Goal: Task Accomplishment & Management: Complete application form

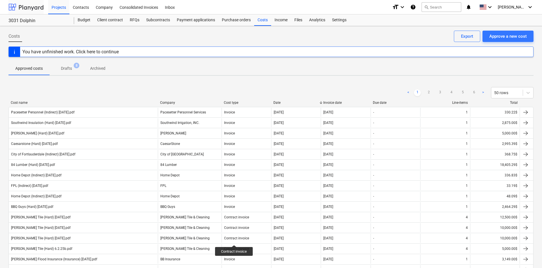
click at [12, 9] on div at bounding box center [26, 7] width 35 height 14
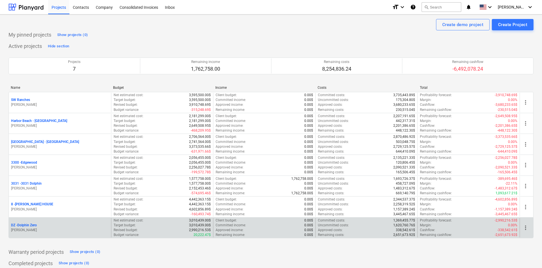
click at [31, 227] on p "DZ - Dolphin Zero" at bounding box center [24, 225] width 26 height 5
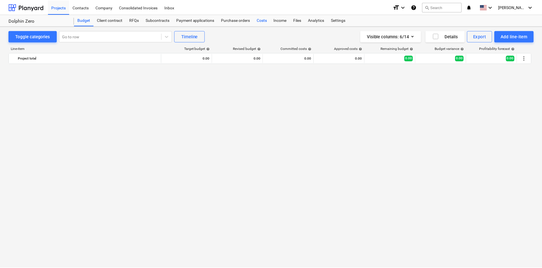
scroll to position [675, 0]
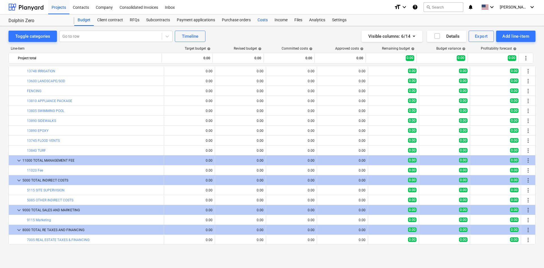
click at [258, 20] on div "Costs" at bounding box center [262, 19] width 17 height 11
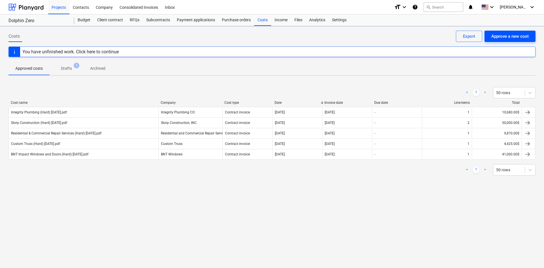
click at [501, 38] on div "Approve a new cost" at bounding box center [510, 36] width 37 height 7
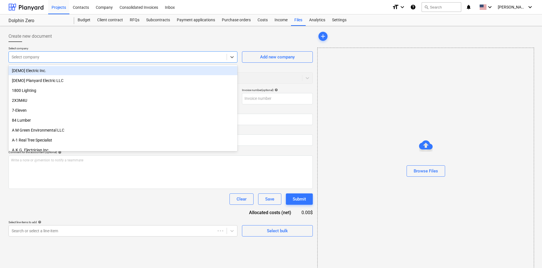
click at [107, 57] on div at bounding box center [118, 57] width 212 height 6
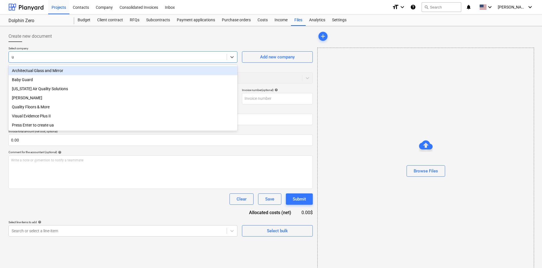
type input "uh"
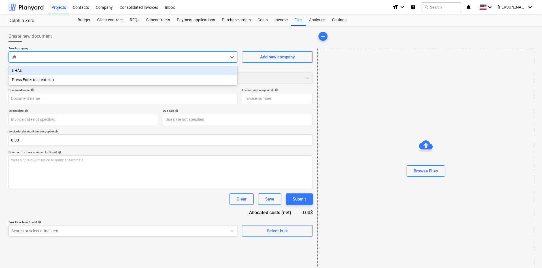
click at [49, 71] on div "UHAUL" at bounding box center [123, 70] width 229 height 9
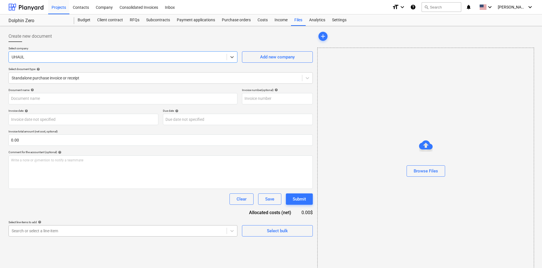
click at [71, 227] on body "Projects Contacts Company Consolidated Invoices Inbox format_size keyboard_arro…" at bounding box center [271, 134] width 542 height 268
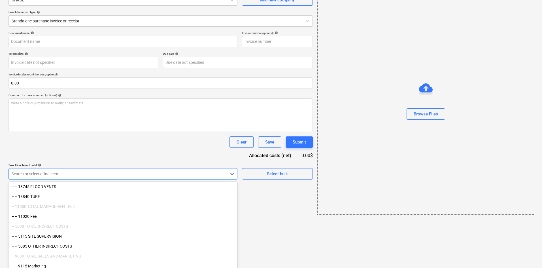
scroll to position [798, 0]
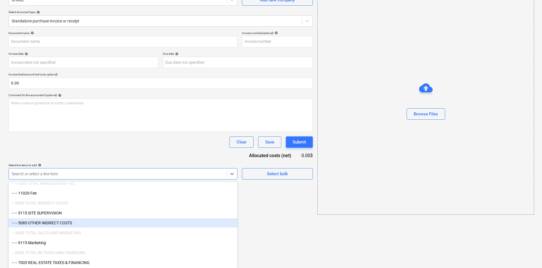
click at [73, 220] on div "-- -- 5085 OTHER INDIRECT COSTS" at bounding box center [123, 222] width 229 height 9
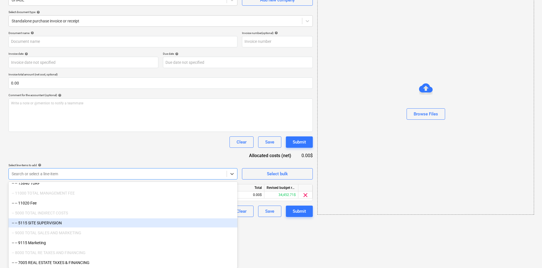
scroll to position [10, 0]
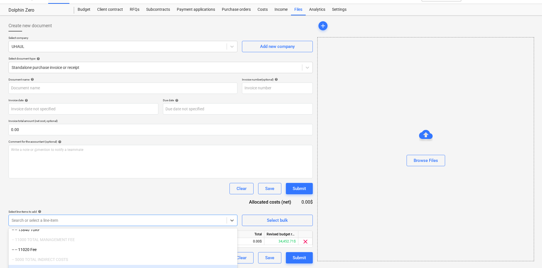
click at [151, 163] on div "Document name help Invoice number (optional) help Invoice date help Press the d…" at bounding box center [161, 171] width 304 height 186
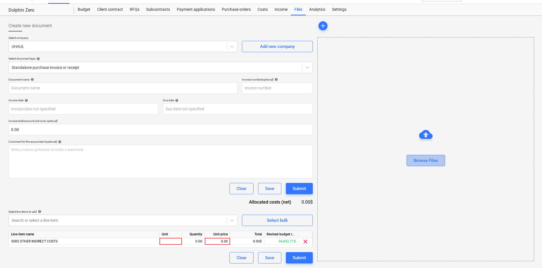
click at [423, 162] on div "Browse Files" at bounding box center [426, 160] width 24 height 7
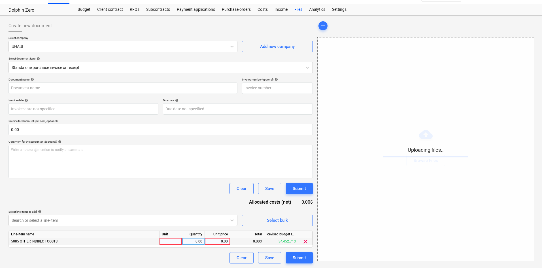
click at [215, 240] on div "0.00" at bounding box center [217, 241] width 21 height 7
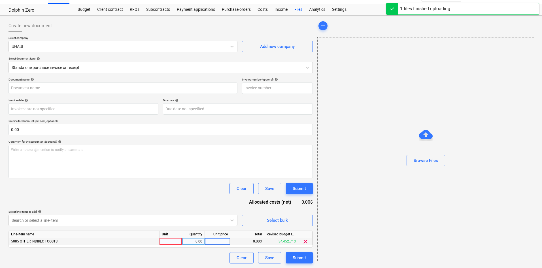
type input "Uhaul (Indirect) [DATE].pdf"
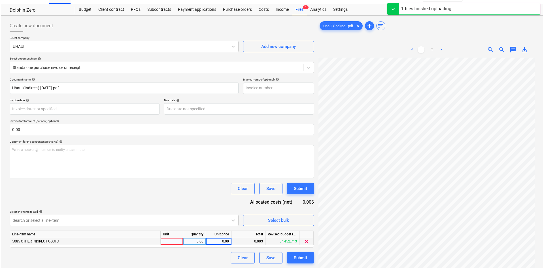
scroll to position [0, 28]
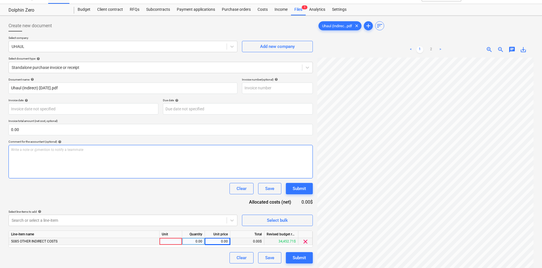
click at [170, 169] on div "Write a note or @mention to notify a teammate [PERSON_NAME]" at bounding box center [161, 161] width 304 height 33
click at [223, 241] on div "0.00" at bounding box center [217, 241] width 21 height 7
type input "17.63"
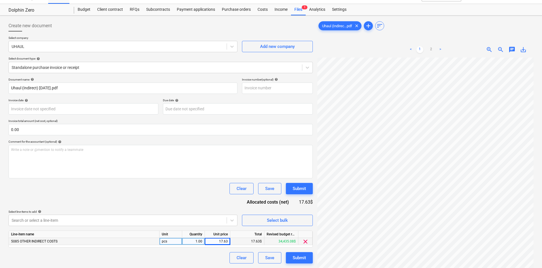
click at [177, 188] on div "Clear Save Submit" at bounding box center [161, 188] width 304 height 11
click at [303, 259] on div "Submit" at bounding box center [299, 257] width 13 height 7
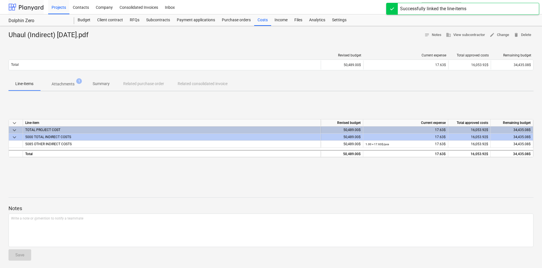
click at [27, 5] on div at bounding box center [26, 7] width 35 height 14
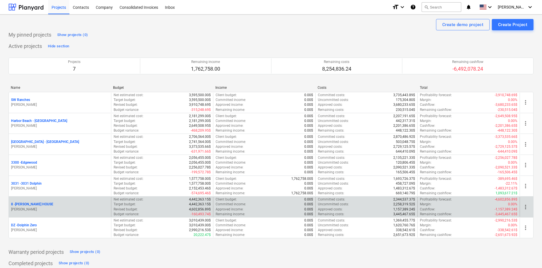
click at [34, 204] on p "8 - [PERSON_NAME] HOUSE" at bounding box center [32, 204] width 42 height 5
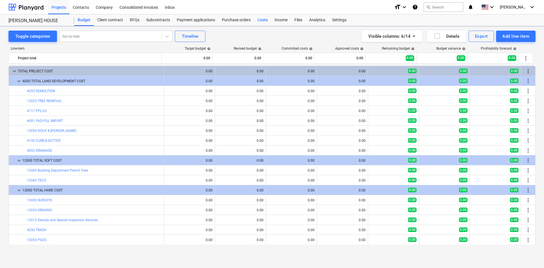
click at [263, 23] on div "Costs" at bounding box center [262, 19] width 17 height 11
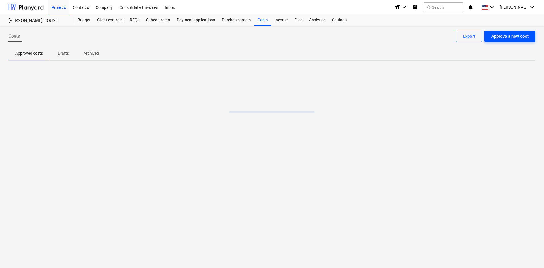
click at [506, 34] on div "Approve a new cost" at bounding box center [510, 36] width 37 height 7
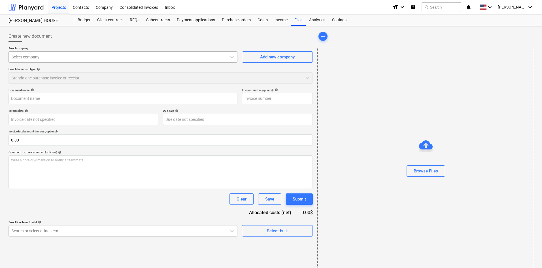
click at [63, 60] on div at bounding box center [118, 57] width 212 height 6
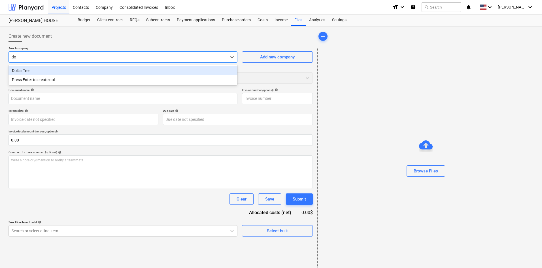
type input "d"
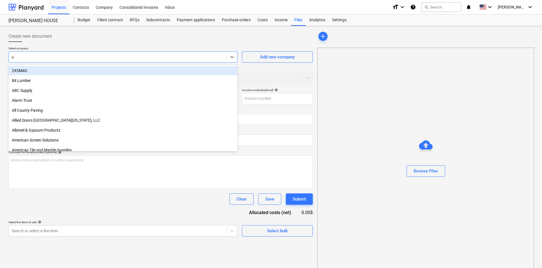
type input "uh"
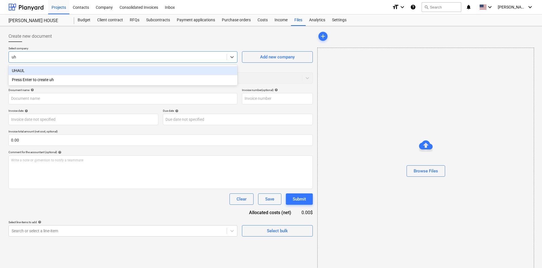
click at [72, 69] on div "UHAUL" at bounding box center [123, 70] width 229 height 9
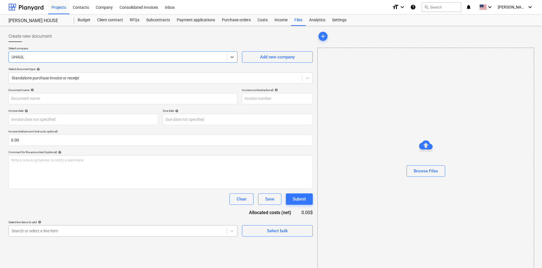
scroll to position [57, 0]
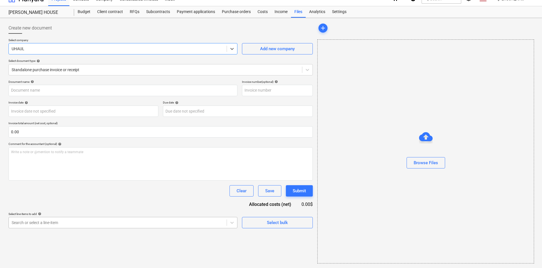
click at [117, 231] on body "Projects Contacts Company Consolidated Invoices Inbox format_size keyboard_arro…" at bounding box center [271, 126] width 542 height 268
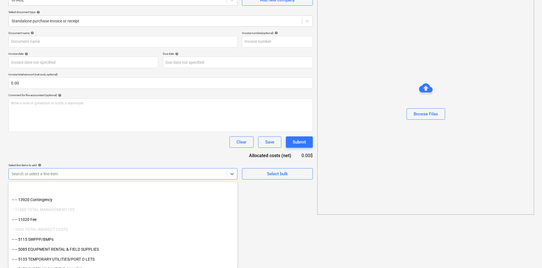
scroll to position [719, 0]
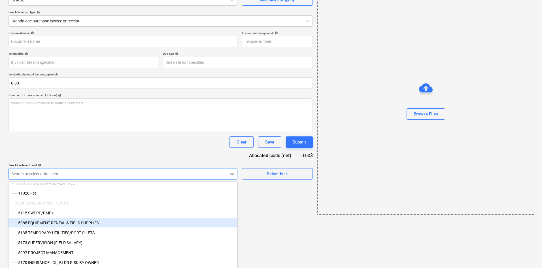
click at [91, 227] on div "-- -- 5085 EQUIPMENT RENTAL & FIELD SUPPLIES" at bounding box center [123, 222] width 229 height 9
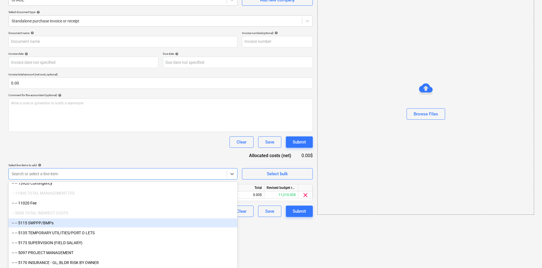
scroll to position [709, 0]
click at [152, 166] on div "Document name help Invoice number (optional) help Invoice date help Press the d…" at bounding box center [161, 124] width 304 height 186
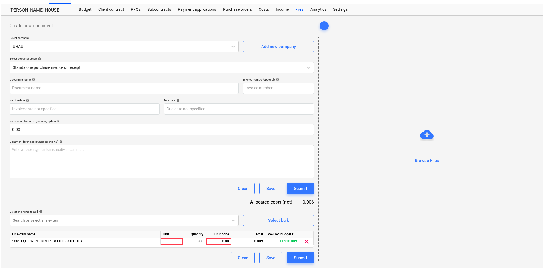
scroll to position [10, 0]
click at [440, 151] on div at bounding box center [426, 150] width 216 height 9
click at [437, 164] on div "Browse Files" at bounding box center [426, 160] width 24 height 7
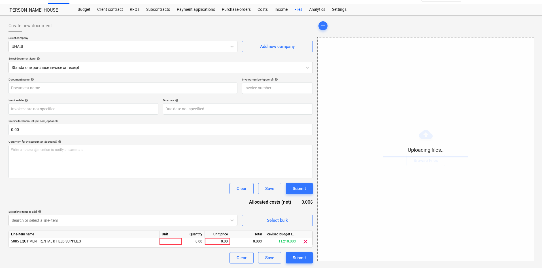
click at [221, 245] on div "Line-item name Unit Quantity Unit price Total Revised budget remaining 5085 EQU…" at bounding box center [161, 238] width 304 height 17
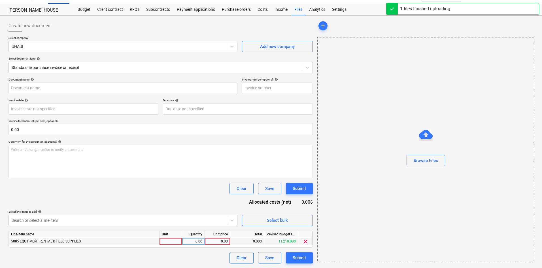
click at [221, 242] on div "0.00" at bounding box center [217, 241] width 21 height 7
type input "Uhaul (Indirect) [DATE].pdf"
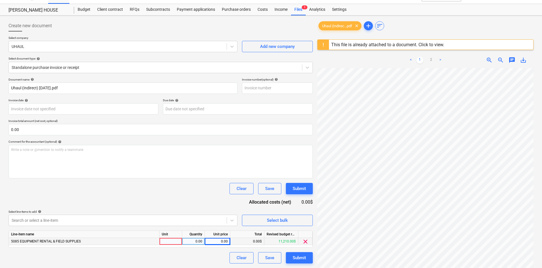
click at [218, 243] on div "0.00" at bounding box center [217, 241] width 21 height 7
type input "17.63"
click at [129, 197] on div "Document name help [PERSON_NAME] (Indirect) [DATE].pdf Invoice number (optional…" at bounding box center [161, 171] width 304 height 186
click at [299, 262] on button "Submit" at bounding box center [299, 257] width 27 height 11
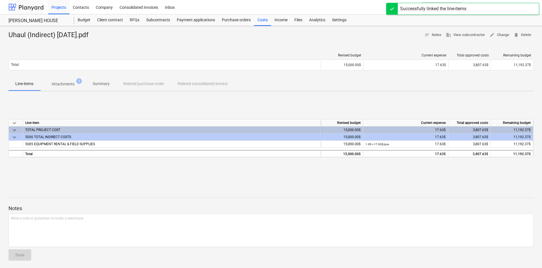
click at [21, 7] on div at bounding box center [26, 7] width 35 height 14
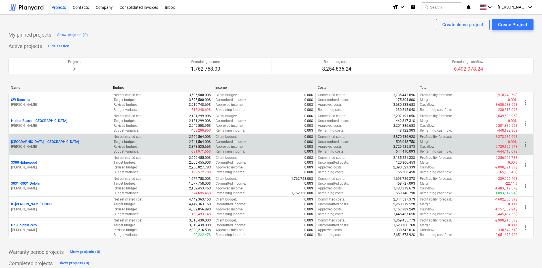
click at [46, 143] on p "[GEOGRAPHIC_DATA] - [GEOGRAPHIC_DATA]" at bounding box center [45, 141] width 68 height 5
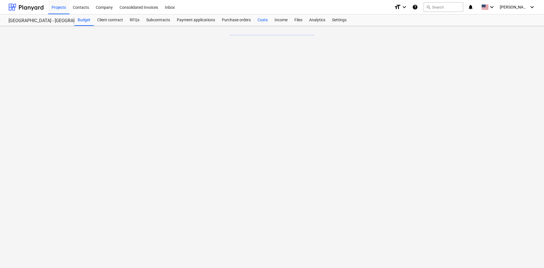
click at [263, 19] on div "Costs" at bounding box center [262, 19] width 17 height 11
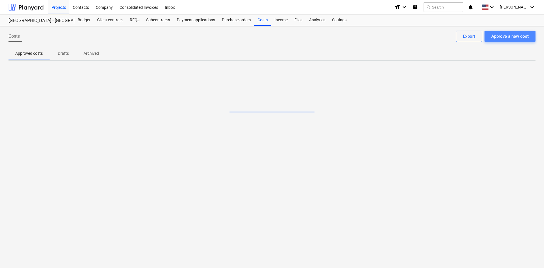
click at [518, 36] on div "Approve a new cost" at bounding box center [510, 36] width 37 height 7
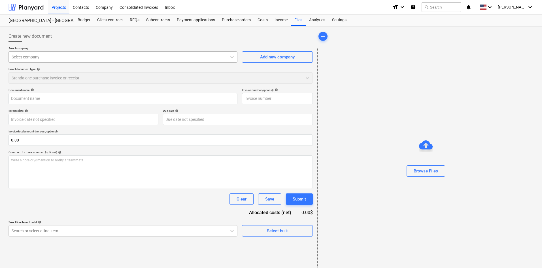
click at [50, 60] on div at bounding box center [118, 57] width 212 height 6
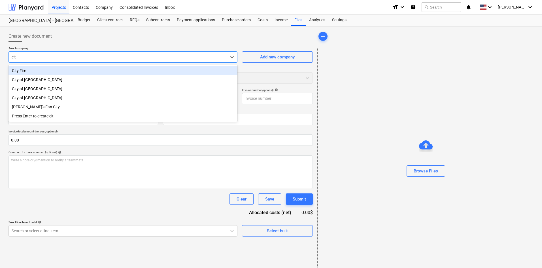
type input "city"
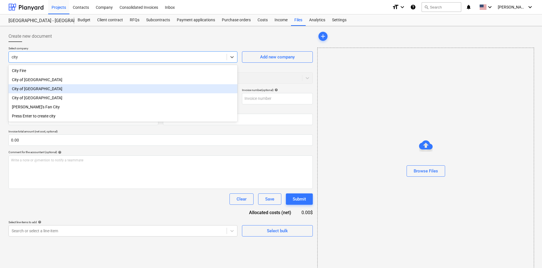
drag, startPoint x: 81, startPoint y: 97, endPoint x: 86, endPoint y: 93, distance: 6.9
click at [86, 93] on div "City Fire City of [GEOGRAPHIC_DATA] of [GEOGRAPHIC_DATA] City of [GEOGRAPHIC_DA…" at bounding box center [123, 93] width 229 height 57
click at [86, 93] on div "City of [GEOGRAPHIC_DATA]" at bounding box center [123, 88] width 229 height 9
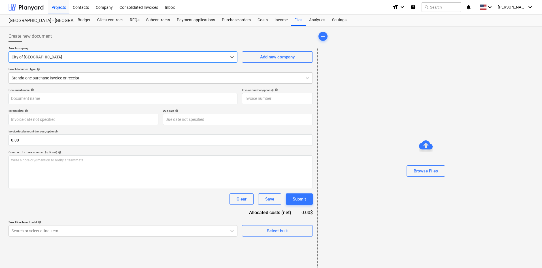
click at [80, 86] on div "Select company option City of [GEOGRAPHIC_DATA] , selected. Select is focused ,…" at bounding box center [161, 67] width 304 height 42
click at [86, 78] on div at bounding box center [156, 78] width 288 height 6
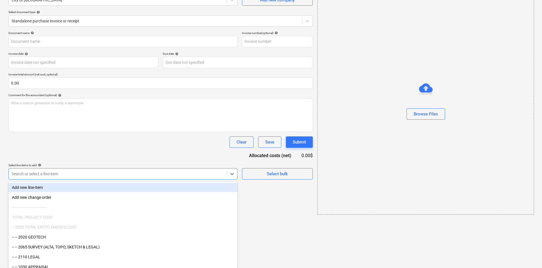
click at [73, 211] on body "Projects Contacts Company Consolidated Invoices Inbox format_size keyboard_arro…" at bounding box center [271, 77] width 542 height 268
type input "per"
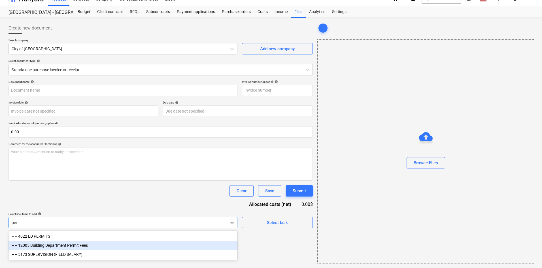
click at [77, 248] on div "-- -- 12005 Building Department Permit Fees" at bounding box center [123, 245] width 229 height 9
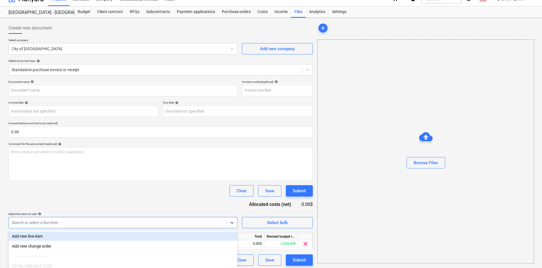
click at [137, 204] on div "Document name help Invoice number (optional) help Invoice date help Press the d…" at bounding box center [161, 173] width 304 height 186
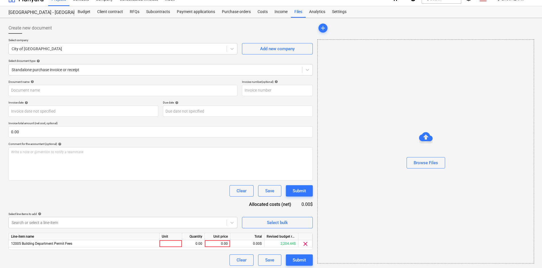
click at [429, 172] on div at bounding box center [426, 170] width 216 height 5
click at [434, 159] on div "Browse Files" at bounding box center [426, 162] width 24 height 7
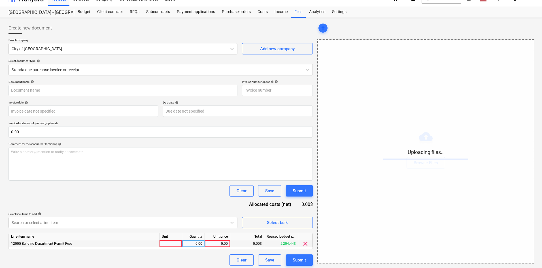
click at [223, 243] on div "0.00" at bounding box center [217, 243] width 21 height 7
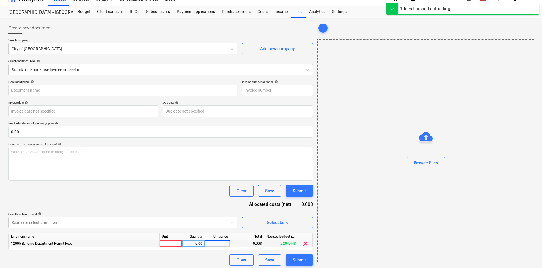
type input "City of [GEOGRAPHIC_DATA] (Permit) [DATE].pdf"
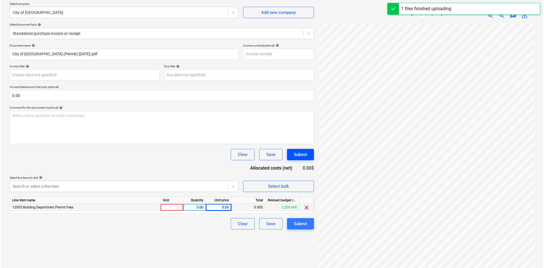
scroll to position [57, 0]
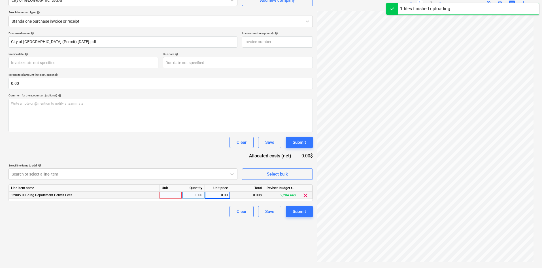
click at [222, 194] on div "0.00" at bounding box center [217, 195] width 21 height 7
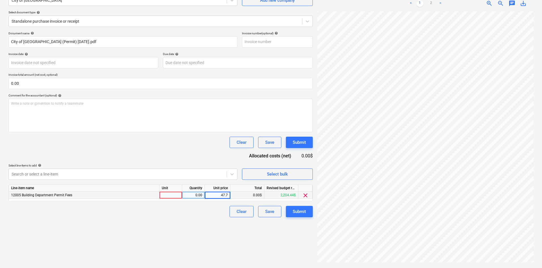
type input "47.75"
click at [219, 232] on div "Create new document Select company City of [GEOGRAPHIC_DATA] Add new company Se…" at bounding box center [160, 119] width 309 height 294
click at [300, 206] on button "Submit" at bounding box center [299, 211] width 27 height 11
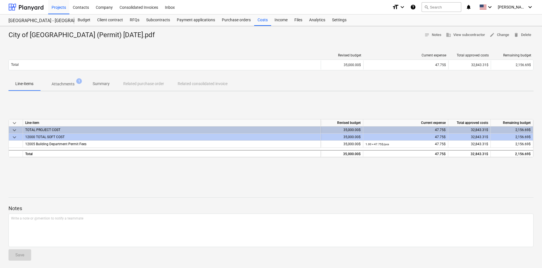
click at [484, 185] on div "City of [GEOGRAPHIC_DATA] (Permit) [DATE].pdf notes Notes business View subcont…" at bounding box center [271, 148] width 542 height 244
click at [37, 6] on div at bounding box center [26, 7] width 35 height 14
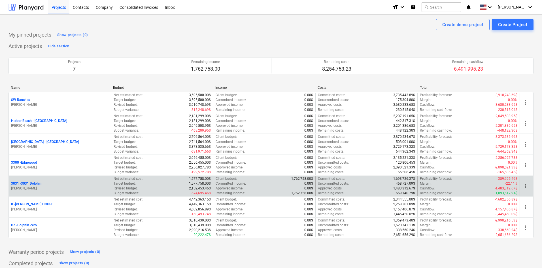
click at [35, 181] on p "3031 - 3031 Dolphin" at bounding box center [26, 183] width 31 height 5
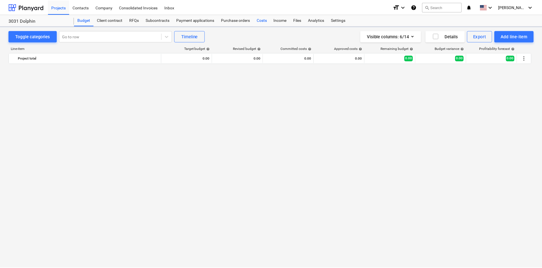
scroll to position [526, 0]
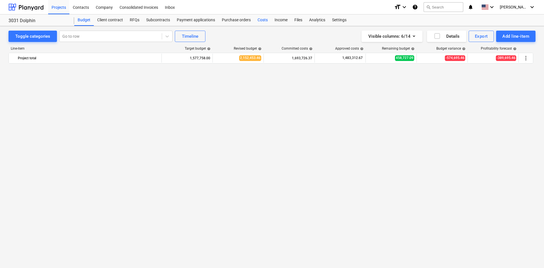
click at [262, 23] on div "Costs" at bounding box center [262, 19] width 17 height 11
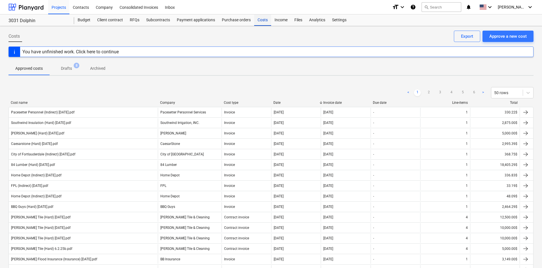
click at [263, 21] on div "Costs" at bounding box center [262, 19] width 17 height 11
click at [492, 39] on div "Approve a new cost" at bounding box center [508, 36] width 37 height 7
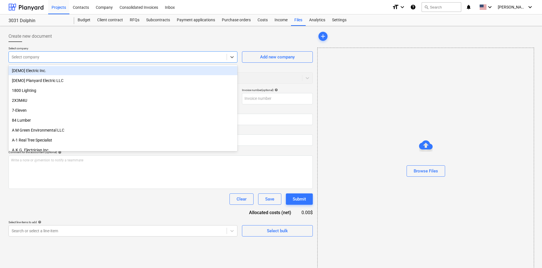
click at [82, 60] on div "Select company" at bounding box center [118, 57] width 218 height 8
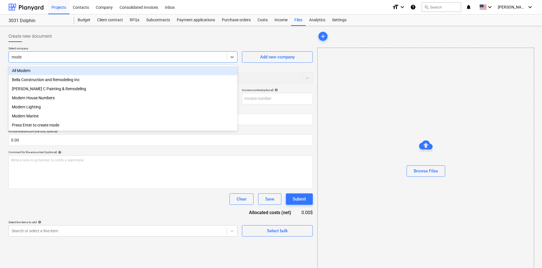
type input "moder"
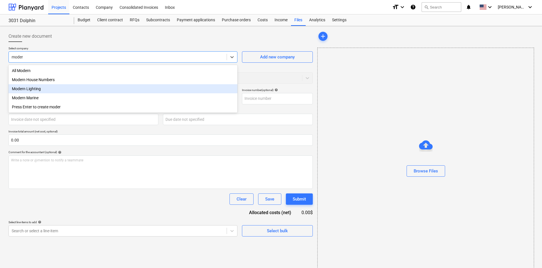
click at [50, 90] on div "Modern Lighting" at bounding box center [123, 88] width 229 height 9
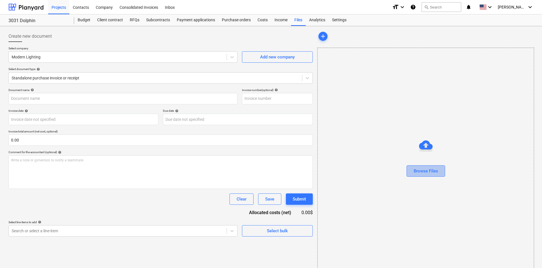
click at [436, 173] on div "Browse Files" at bounding box center [426, 170] width 24 height 7
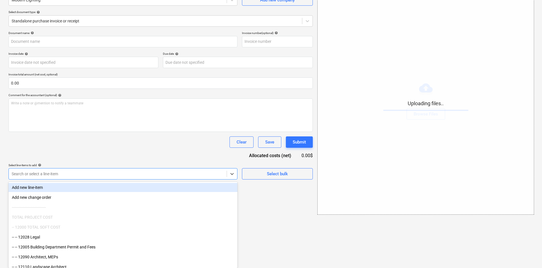
click at [173, 211] on body "Projects Contacts Company Consolidated Invoices Inbox format_size keyboard_arro…" at bounding box center [271, 77] width 542 height 268
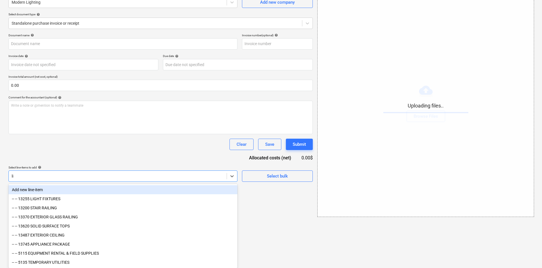
scroll to position [8, 0]
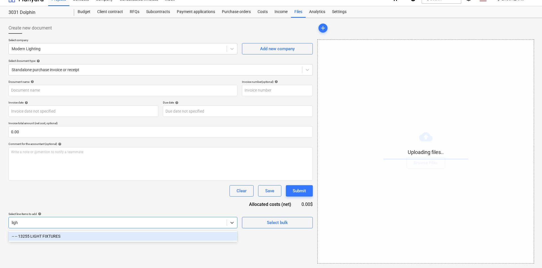
type input "light"
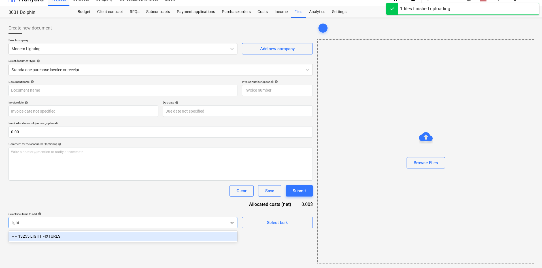
type input "Modern Lighting (Hard) [DATE].pdf"
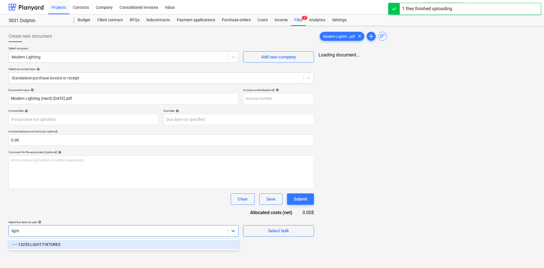
click at [101, 243] on div "-- -- 13255 LIGHT FIXTURES" at bounding box center [124, 244] width 230 height 9
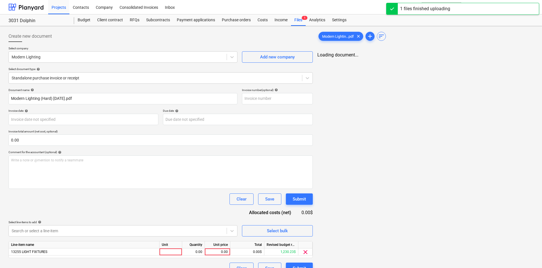
click at [144, 207] on div "Document name help Modern Lighting (Hard) [DATE].pdf Invoice number (optional) …" at bounding box center [161, 181] width 304 height 186
click at [430, 61] on link "2" at bounding box center [431, 60] width 7 height 7
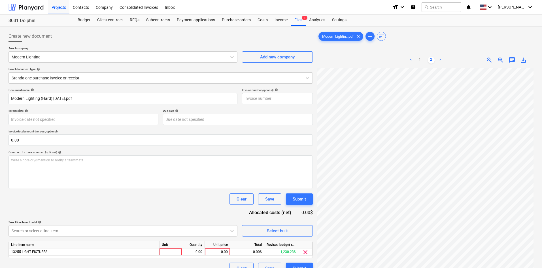
scroll to position [89, 47]
click at [221, 252] on div "0.00" at bounding box center [217, 251] width 21 height 7
type input "8"
type input "986"
drag, startPoint x: 160, startPoint y: 203, endPoint x: 184, endPoint y: 203, distance: 24.1
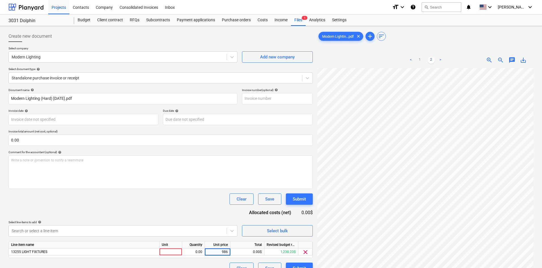
click at [160, 203] on div "Clear Save Submit" at bounding box center [161, 198] width 304 height 11
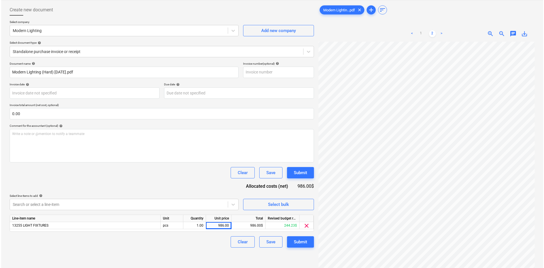
scroll to position [57, 0]
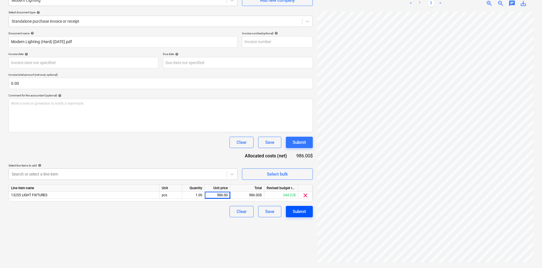
click at [298, 213] on div "Submit" at bounding box center [299, 211] width 13 height 7
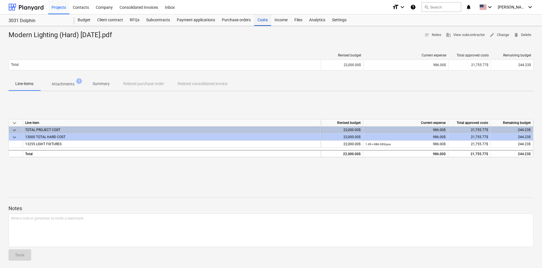
click at [261, 23] on div "Costs" at bounding box center [262, 19] width 17 height 11
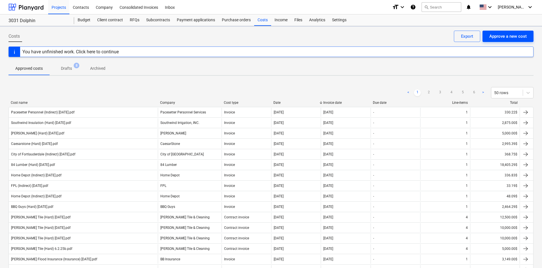
click at [506, 41] on button "Approve a new cost" at bounding box center [508, 36] width 51 height 11
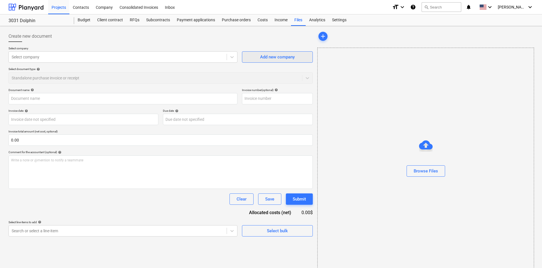
click at [265, 60] on div "Add new company" at bounding box center [277, 56] width 35 height 7
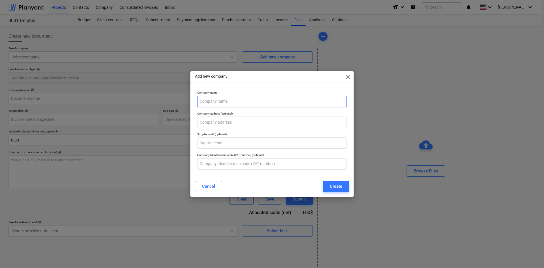
click at [233, 103] on input "text" at bounding box center [272, 101] width 150 height 11
paste input "[PERSON_NAME] Lighting"
type input "[PERSON_NAME] Lighting"
click at [340, 188] on div "Create" at bounding box center [336, 186] width 12 height 7
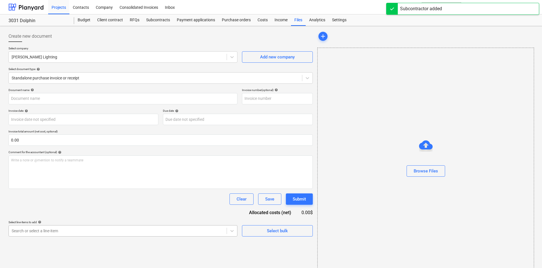
scroll to position [57, 0]
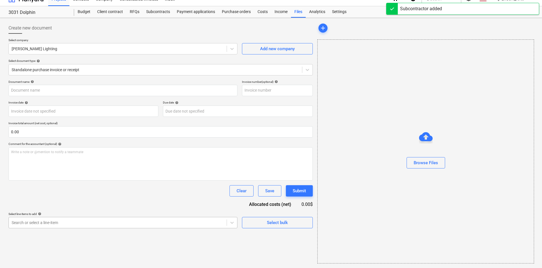
click at [114, 228] on body "Projects Contacts Company Consolidated Invoices Inbox format_size keyboard_arro…" at bounding box center [271, 126] width 542 height 268
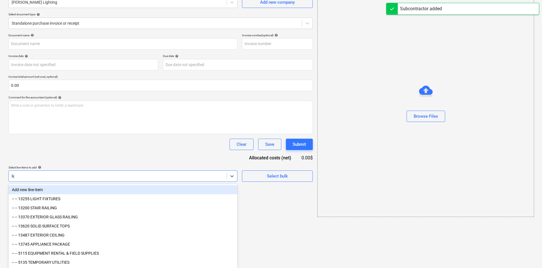
scroll to position [8, 0]
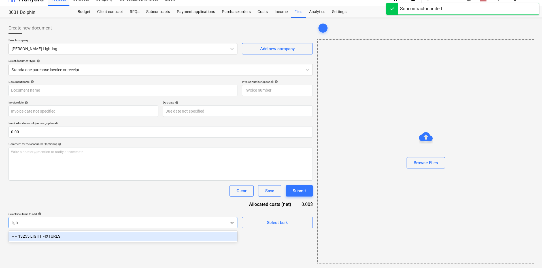
type input "light"
click at [133, 233] on div "-- -- 13255 LIGHT FIXTURES" at bounding box center [123, 236] width 229 height 9
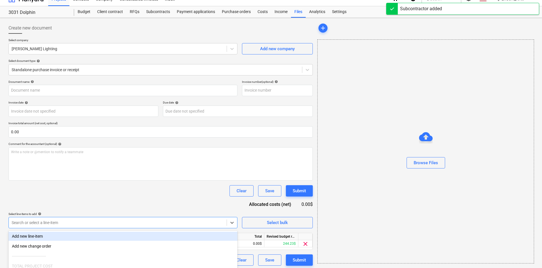
click at [149, 199] on div "Document name help Invoice number (optional) help Invoice date help Press the d…" at bounding box center [161, 173] width 304 height 186
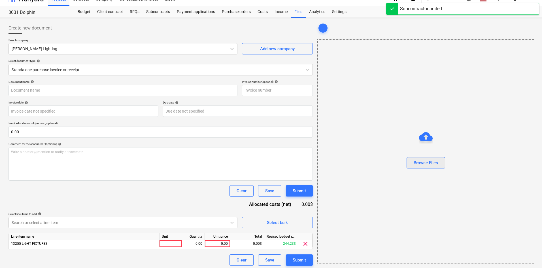
click at [416, 165] on div "Browse Files" at bounding box center [426, 162] width 24 height 7
type input "[PERSON_NAME] Lighting (Hard) [DATE].pdf"
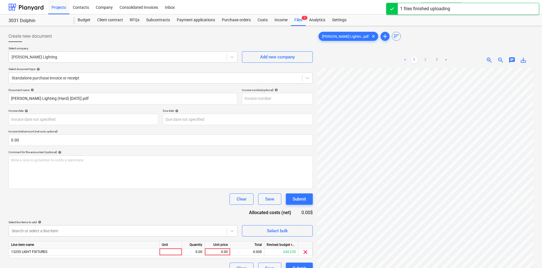
click at [429, 62] on link "2" at bounding box center [425, 60] width 7 height 7
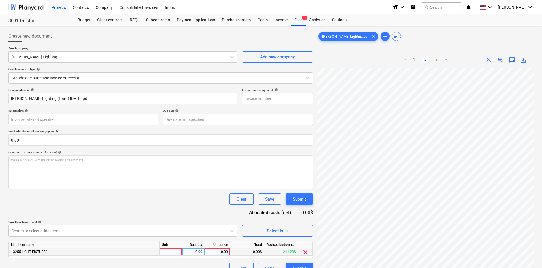
click at [216, 251] on div "0.00" at bounding box center [217, 251] width 21 height 7
type input "2688"
click at [145, 201] on div "Clear Save Submit" at bounding box center [161, 198] width 304 height 11
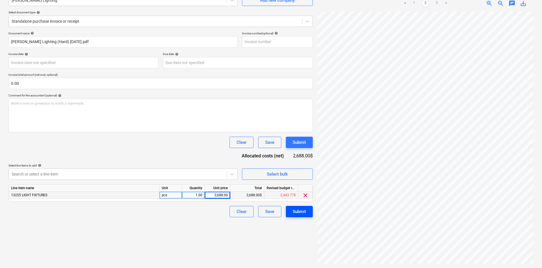
click at [297, 215] on div "Submit" at bounding box center [299, 211] width 13 height 7
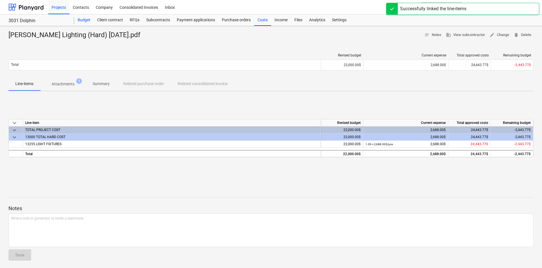
click at [88, 20] on div "Budget" at bounding box center [84, 19] width 20 height 11
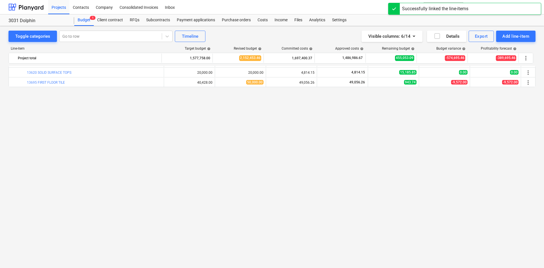
scroll to position [186, 0]
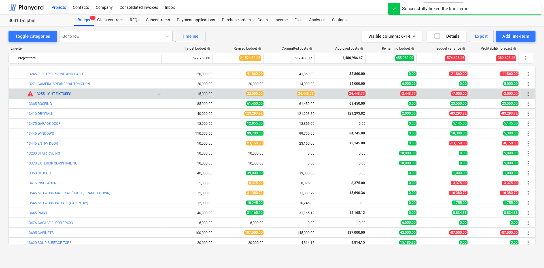
click at [53, 95] on link "13255 LIGHT FIXTURES" at bounding box center [53, 94] width 36 height 4
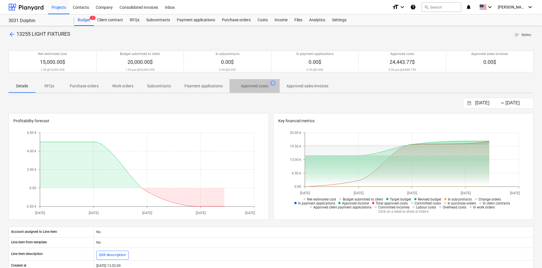
click at [264, 86] on p "Approved costs" at bounding box center [254, 86] width 27 height 6
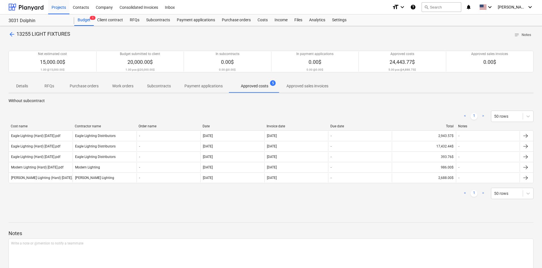
click at [18, 88] on p "Details" at bounding box center [22, 86] width 14 height 6
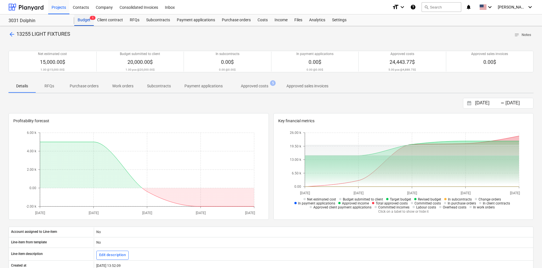
click at [84, 22] on div "Budget 1" at bounding box center [84, 19] width 20 height 11
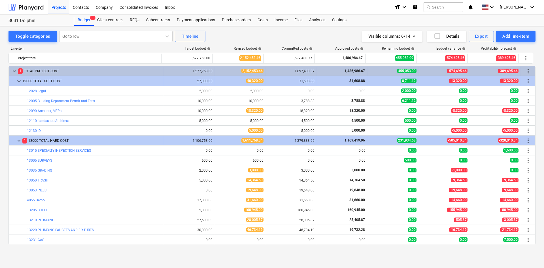
scroll to position [186, 0]
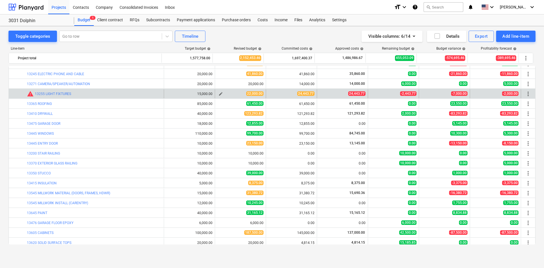
click at [219, 94] on span "edit" at bounding box center [221, 94] width 5 height 5
type textarea "x"
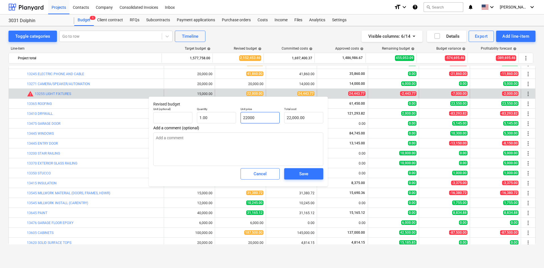
drag, startPoint x: 264, startPoint y: 119, endPoint x: 196, endPoint y: 118, distance: 67.5
click at [200, 123] on div "Unit (optional) Quantity 1.00 Unit price 22000 Total cost 22,000.00" at bounding box center [238, 115] width 175 height 21
type input "2"
type textarea "x"
type input "2.00"
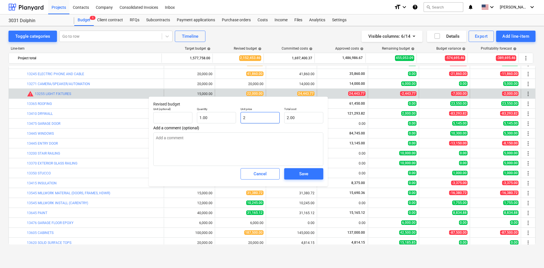
type textarea "x"
type input "24"
type input "24.00"
type textarea "x"
type input "244"
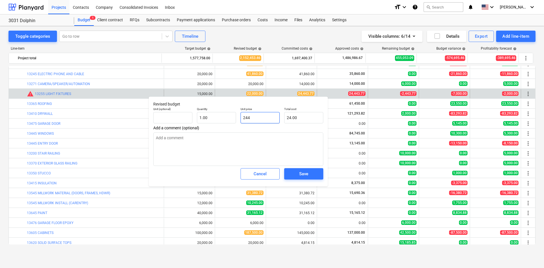
type input "244.00"
type textarea "x"
type input "2444"
type input "2,444.00"
type textarea "x"
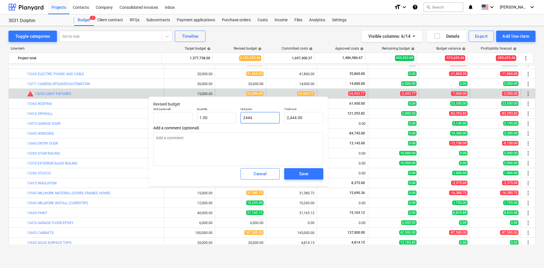
type input "24443"
type input "24,443.00"
type textarea "x"
type input "24443."
type textarea "x"
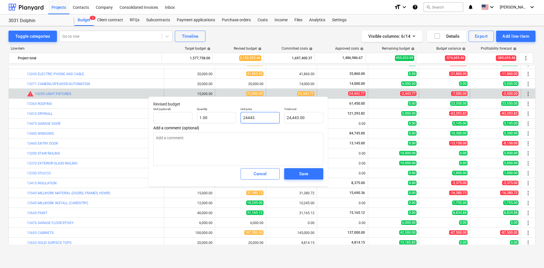
type input "24443.7"
type input "24,443.70"
type textarea "x"
type input "24443.77"
type input "24,443.77"
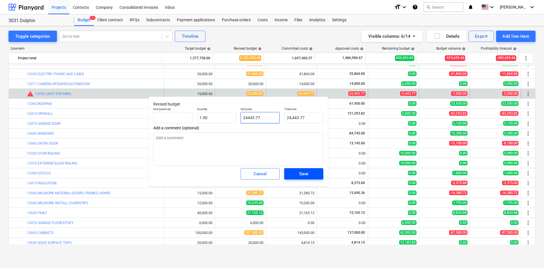
type input "24443.77"
type textarea "x"
type input "24,443.77"
click at [310, 174] on span "Save" at bounding box center [304, 173] width 26 height 7
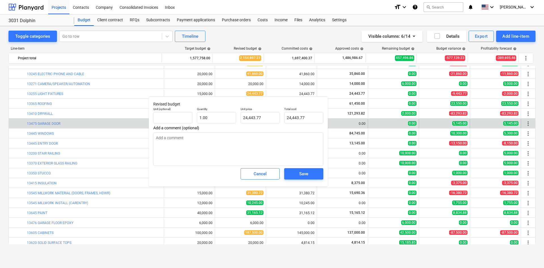
type textarea "x"
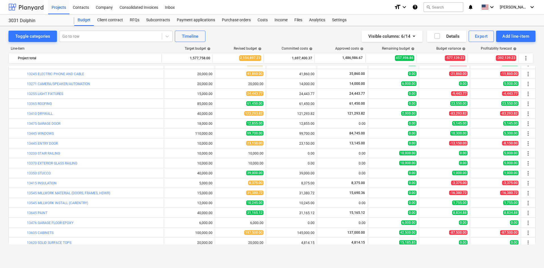
click at [18, 7] on div at bounding box center [26, 7] width 35 height 14
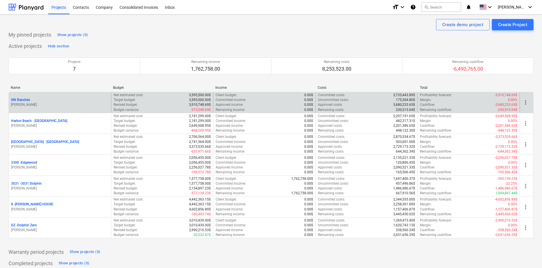
click at [26, 101] on p "SW Ranches" at bounding box center [20, 100] width 19 height 5
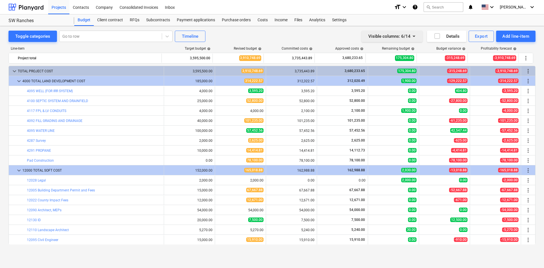
click at [404, 37] on div "Visible columns : 6/14" at bounding box center [392, 36] width 47 height 7
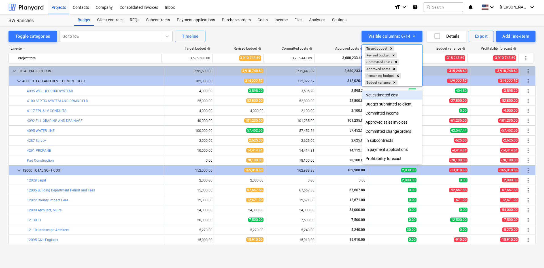
click at [391, 93] on div "Net estimated cost" at bounding box center [392, 94] width 60 height 9
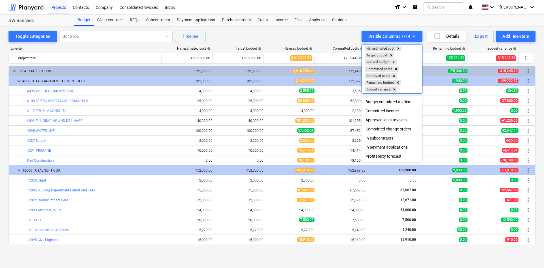
click at [324, 28] on div at bounding box center [272, 134] width 544 height 268
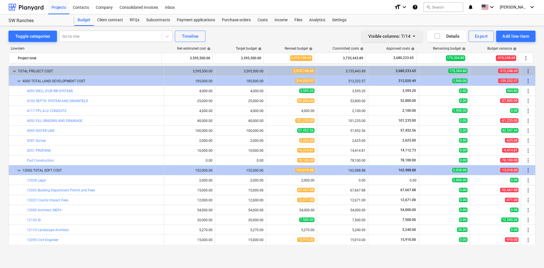
click at [407, 33] on div "Visible columns : 7/14" at bounding box center [392, 36] width 47 height 7
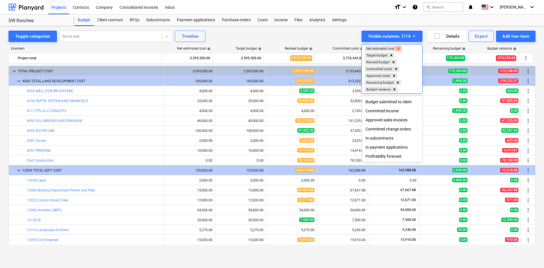
click at [398, 48] on icon "Remove Net estimated cost" at bounding box center [399, 48] width 4 height 4
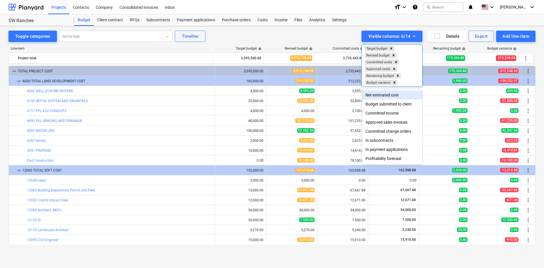
click at [271, 28] on div at bounding box center [272, 134] width 544 height 268
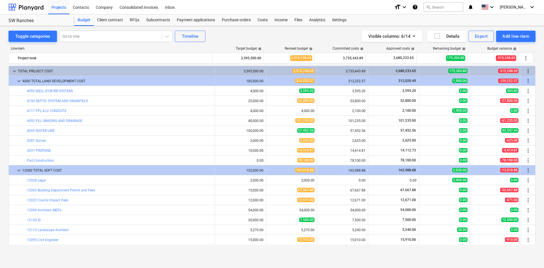
click at [308, 35] on div "Visible columns : 6/14 Details Export Add line-item" at bounding box center [410, 36] width 251 height 11
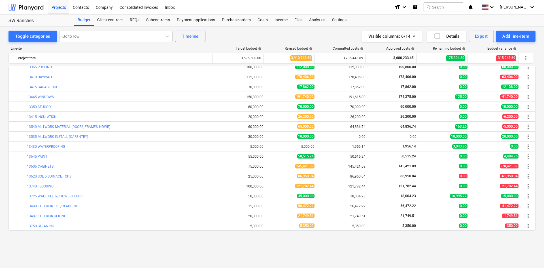
scroll to position [285, 0]
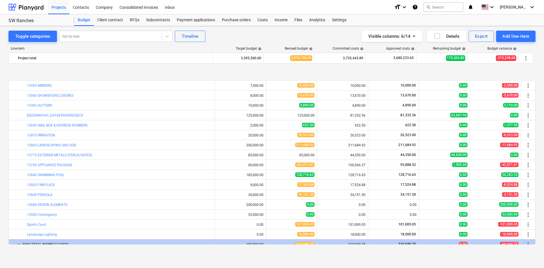
scroll to position [566, 0]
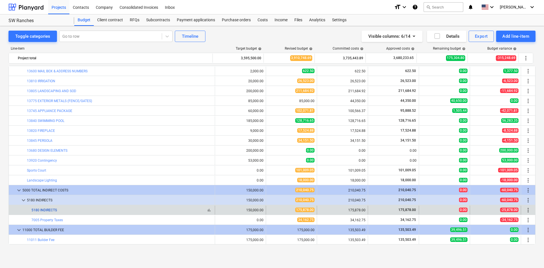
click at [55, 209] on link "5180 INDIRECTS" at bounding box center [44, 210] width 26 height 4
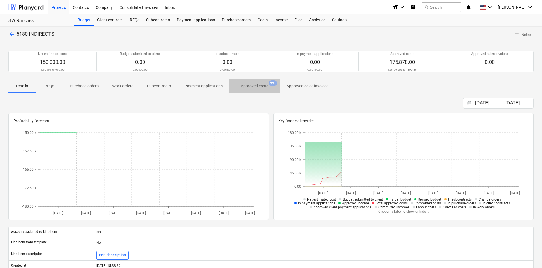
click at [255, 82] on span "Approved costs 99+" at bounding box center [255, 86] width 50 height 10
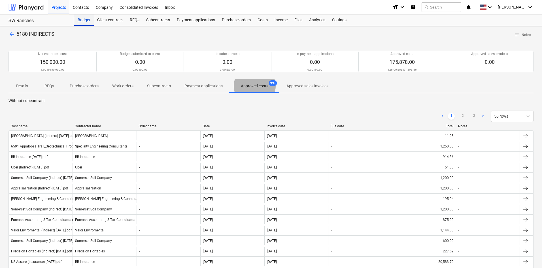
click at [88, 18] on div "Budget" at bounding box center [84, 19] width 20 height 11
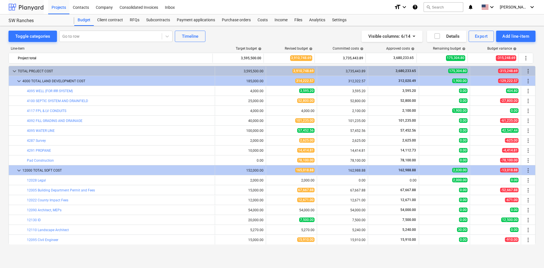
click at [30, 8] on div at bounding box center [26, 7] width 35 height 14
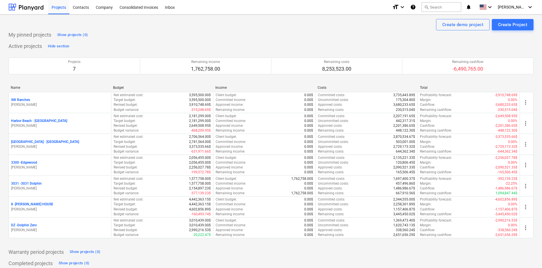
click at [41, 120] on p "Harbor Beach - [GEOGRAPHIC_DATA]" at bounding box center [39, 120] width 56 height 5
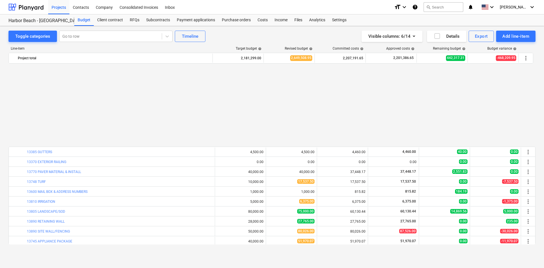
scroll to position [687, 0]
